Goal: Transaction & Acquisition: Purchase product/service

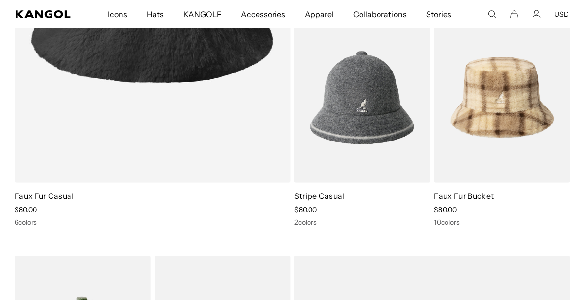
scroll to position [805, 0]
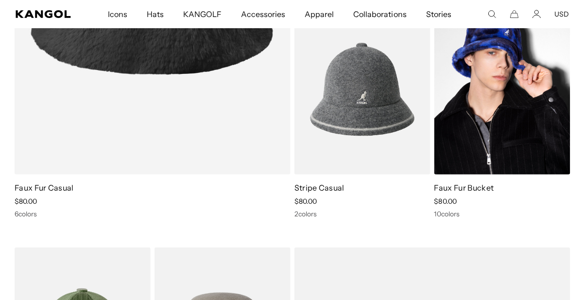
click at [511, 114] on img at bounding box center [503, 89] width 136 height 171
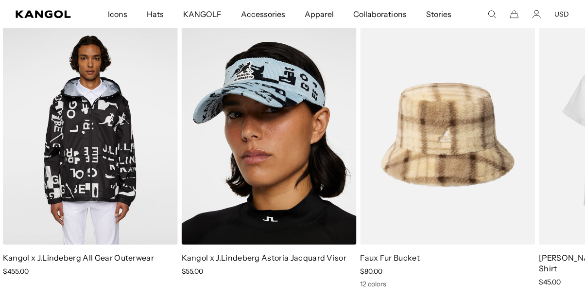
scroll to position [0, 0]
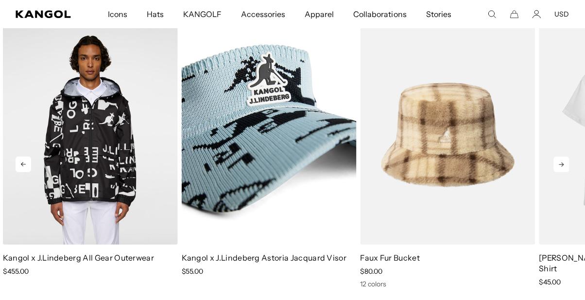
click at [297, 174] on img "5 of 5" at bounding box center [269, 135] width 175 height 220
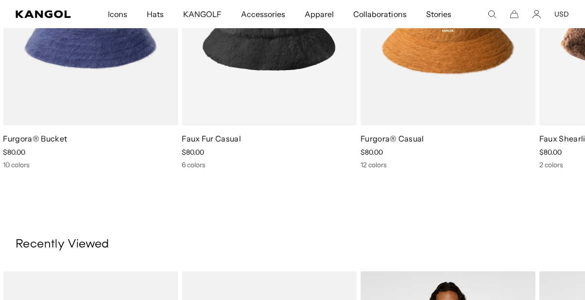
scroll to position [694, 0]
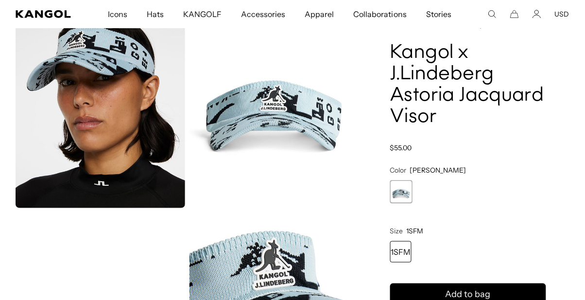
scroll to position [0, 200]
